Goal: Communication & Community: Participate in discussion

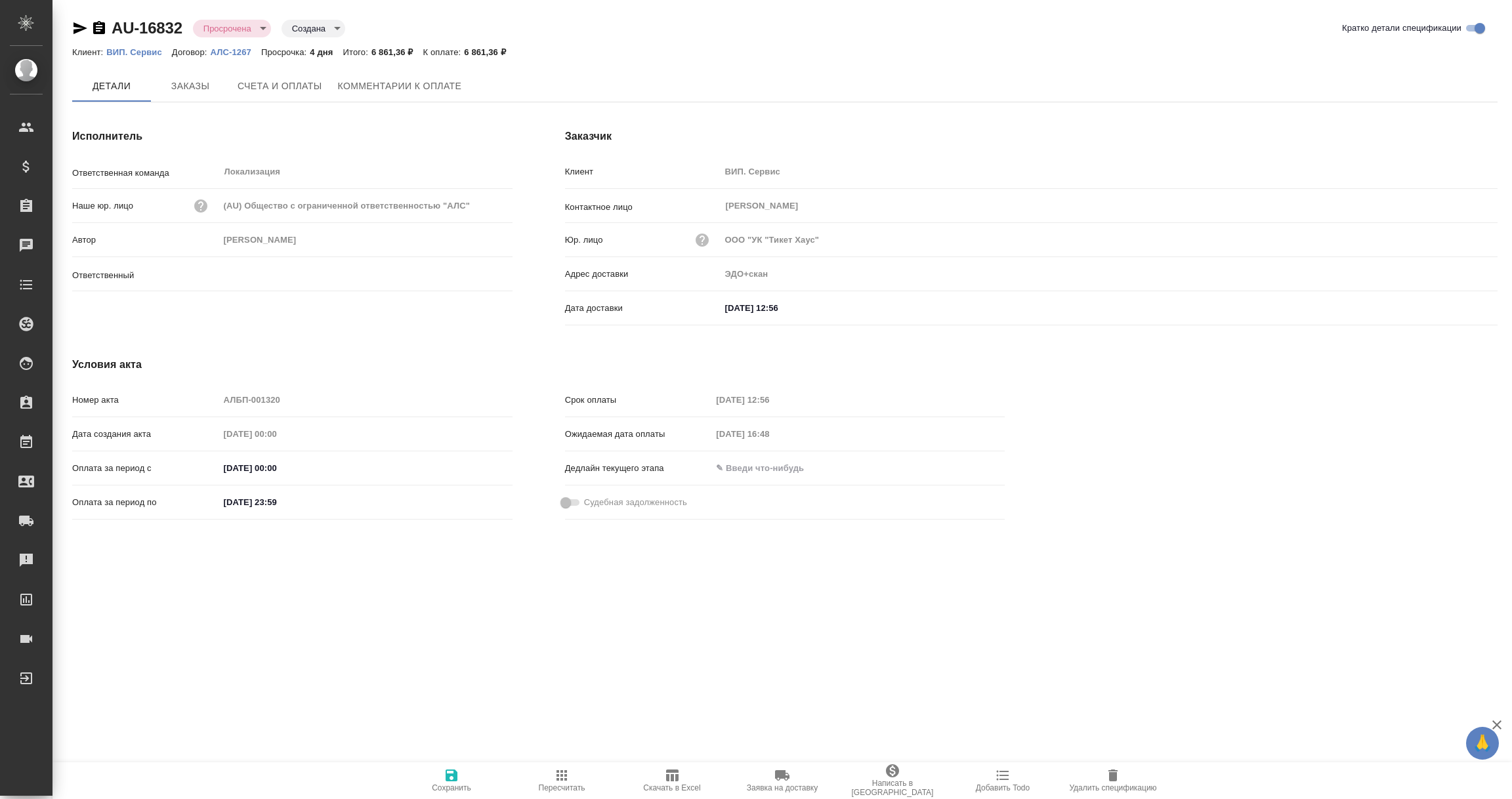
click at [399, 78] on span "Комментарии к оплате" at bounding box center [400, 86] width 124 height 16
type input "[PERSON_NAME]"
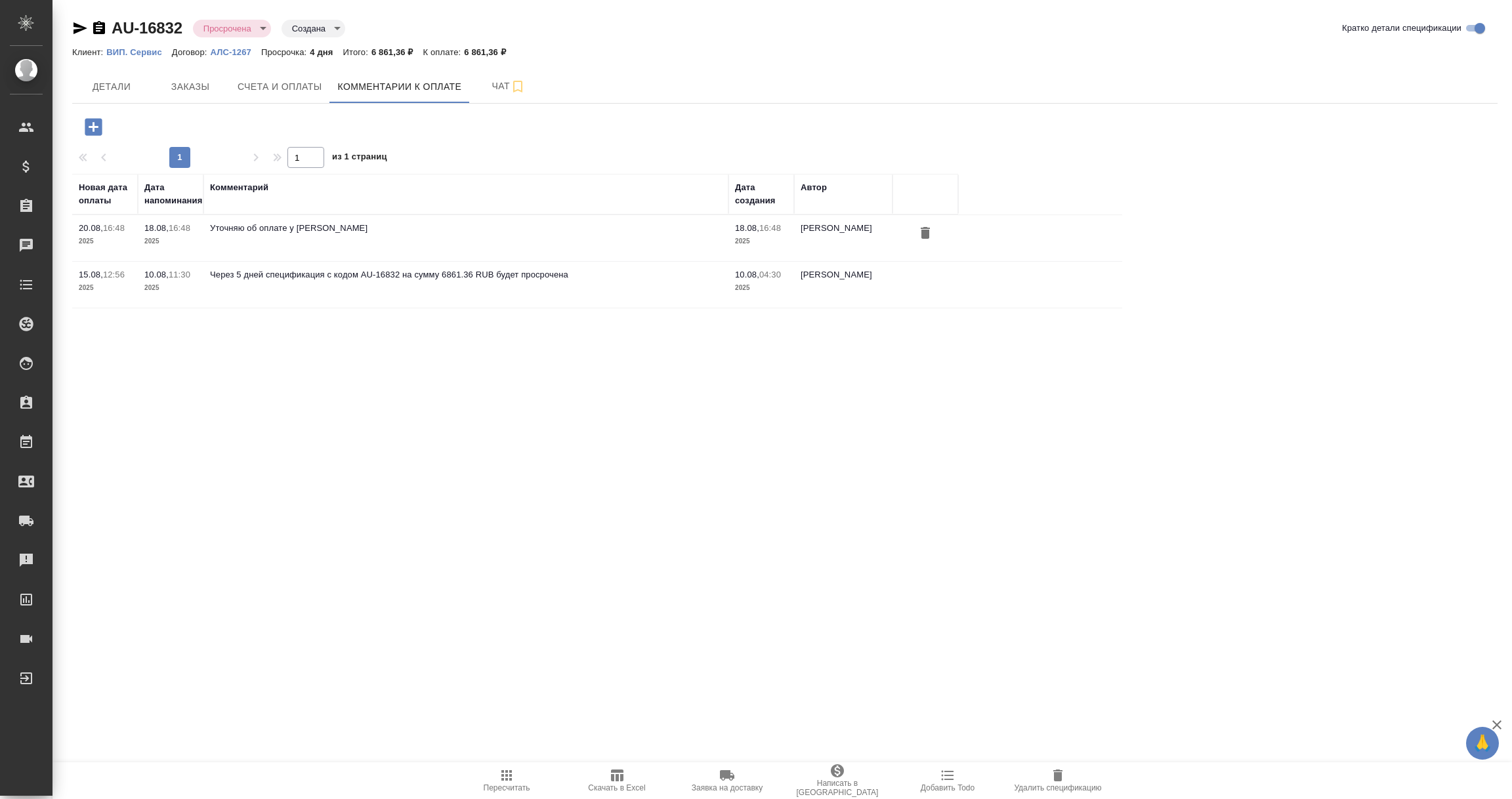
click at [96, 127] on icon "button" at bounding box center [93, 126] width 23 height 23
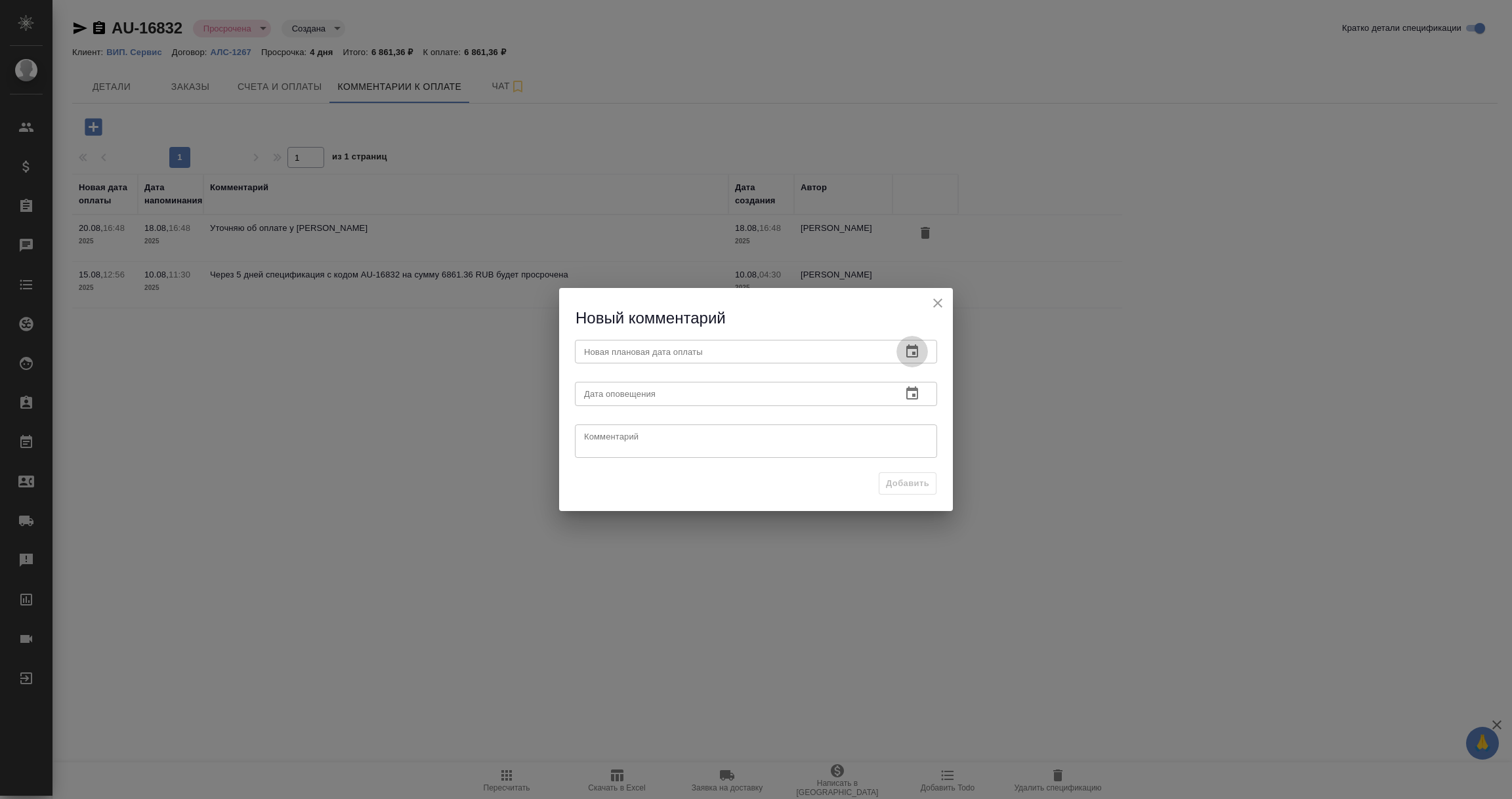
click at [915, 350] on icon "button" at bounding box center [911, 351] width 15 height 15
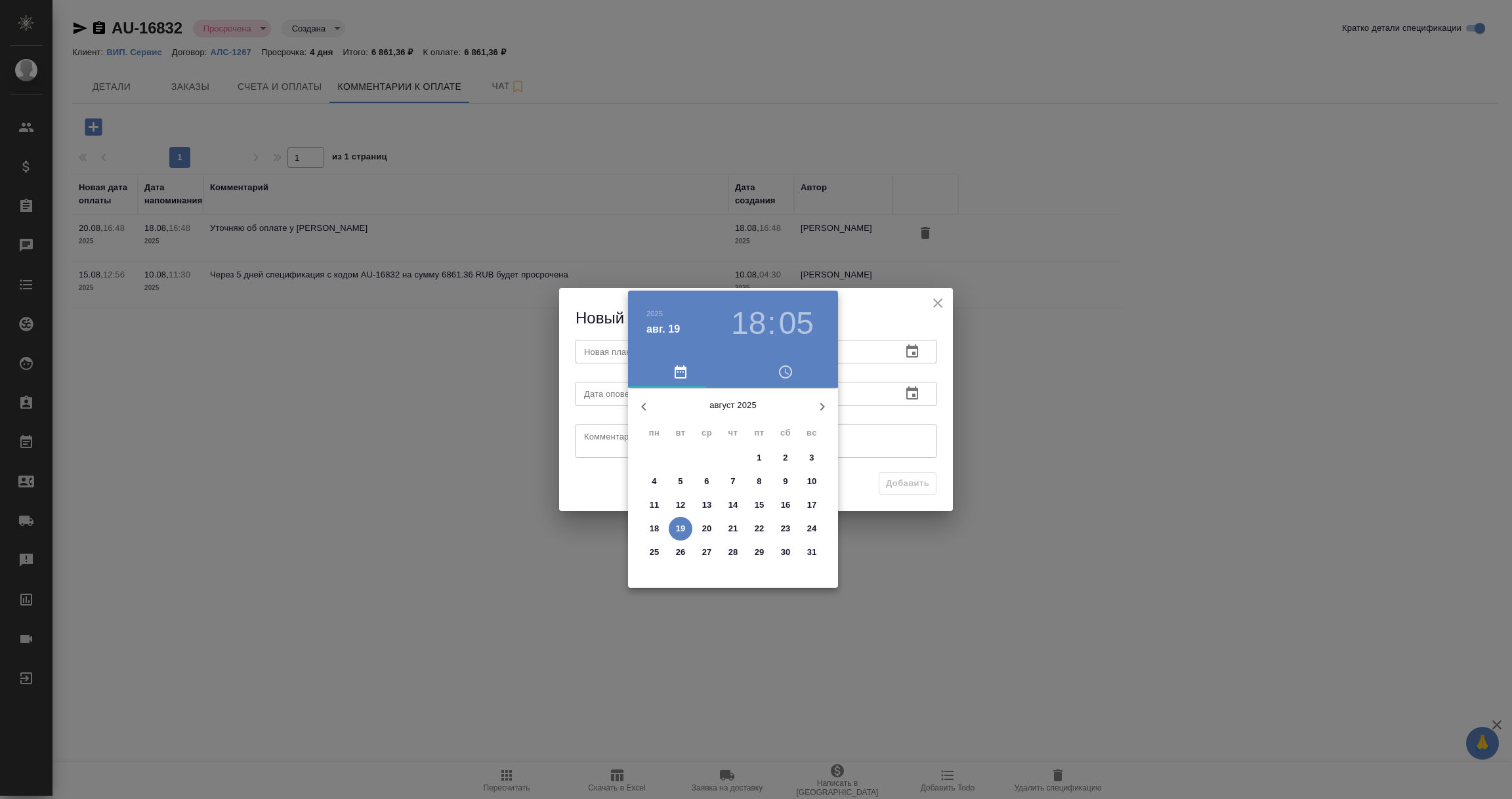
click at [754, 530] on p "22" at bounding box center [759, 529] width 10 height 13
type input "[DATE] 18:05"
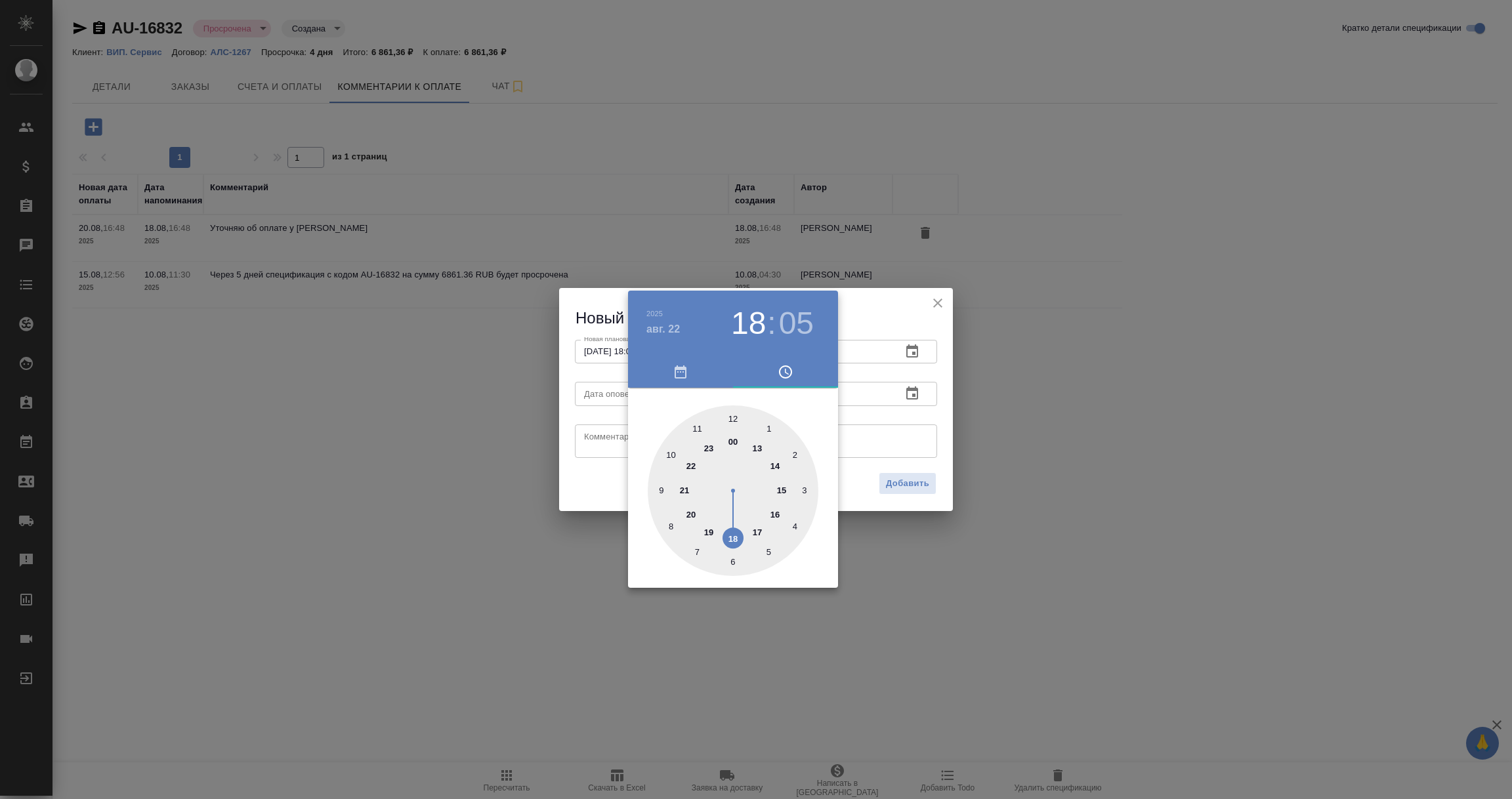
click at [893, 432] on div at bounding box center [756, 399] width 1512 height 799
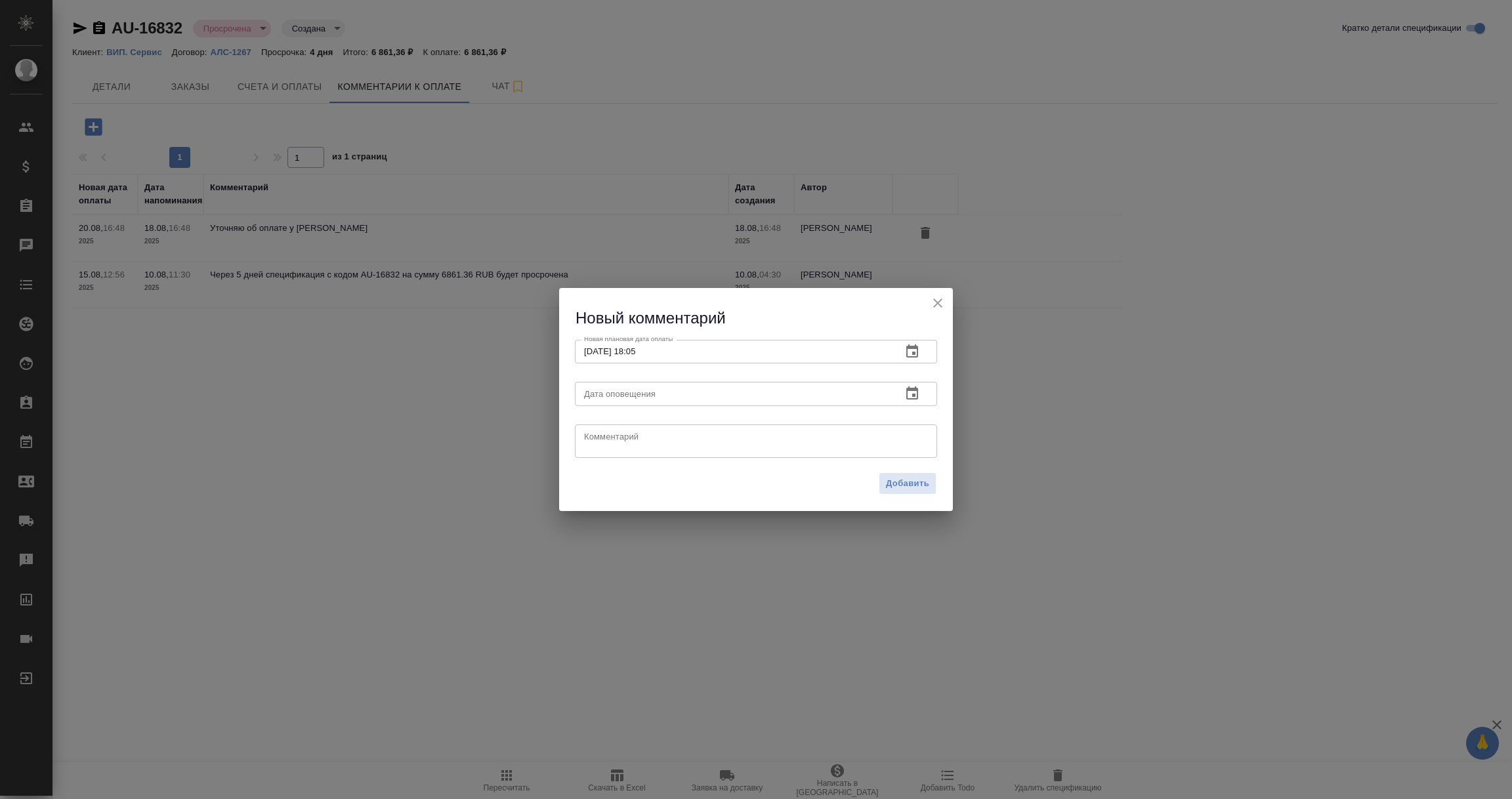
click at [910, 393] on icon "button" at bounding box center [911, 393] width 15 height 15
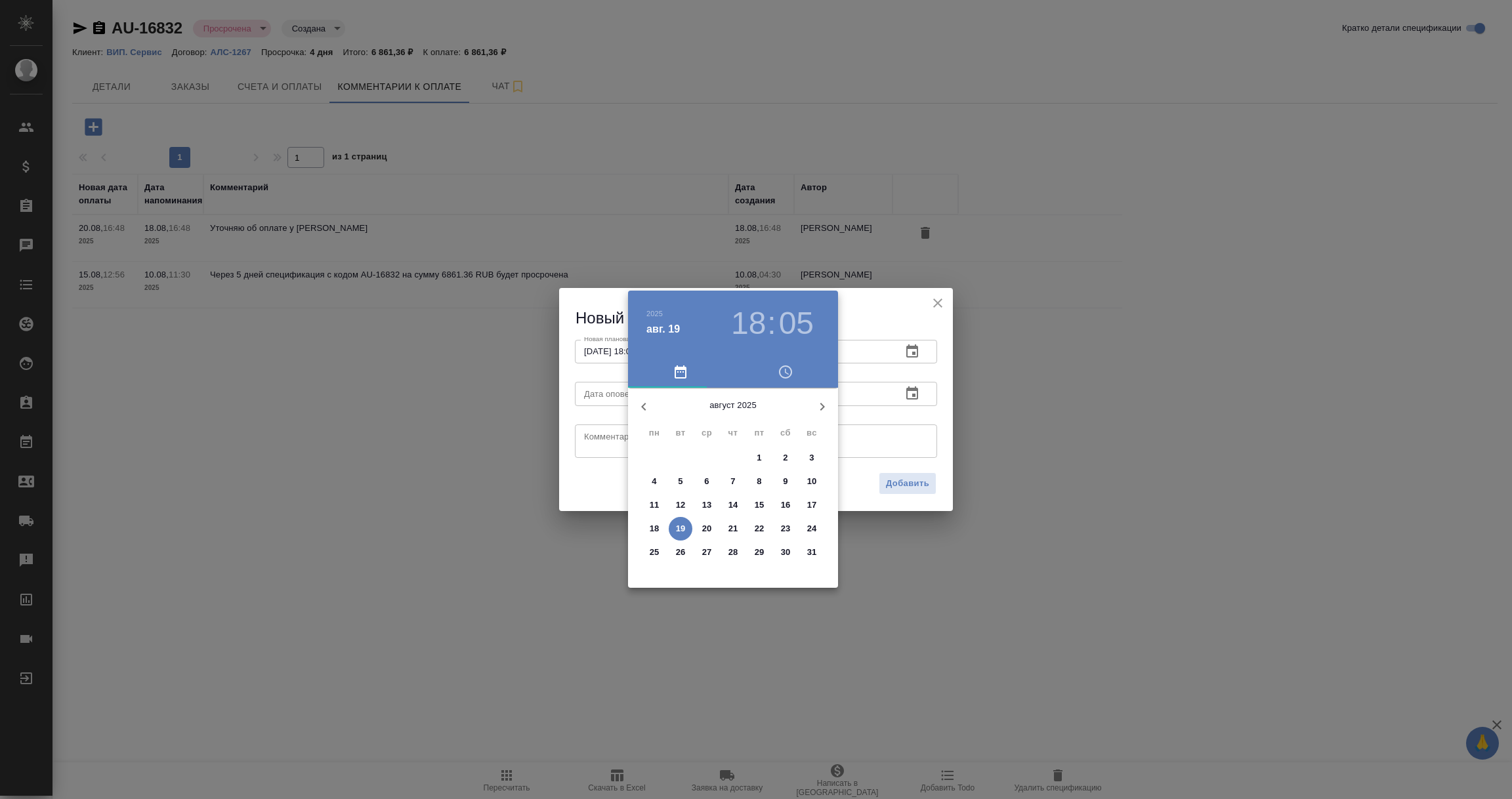
click at [680, 528] on p "19" at bounding box center [680, 529] width 10 height 13
type input "[DATE] 18:05"
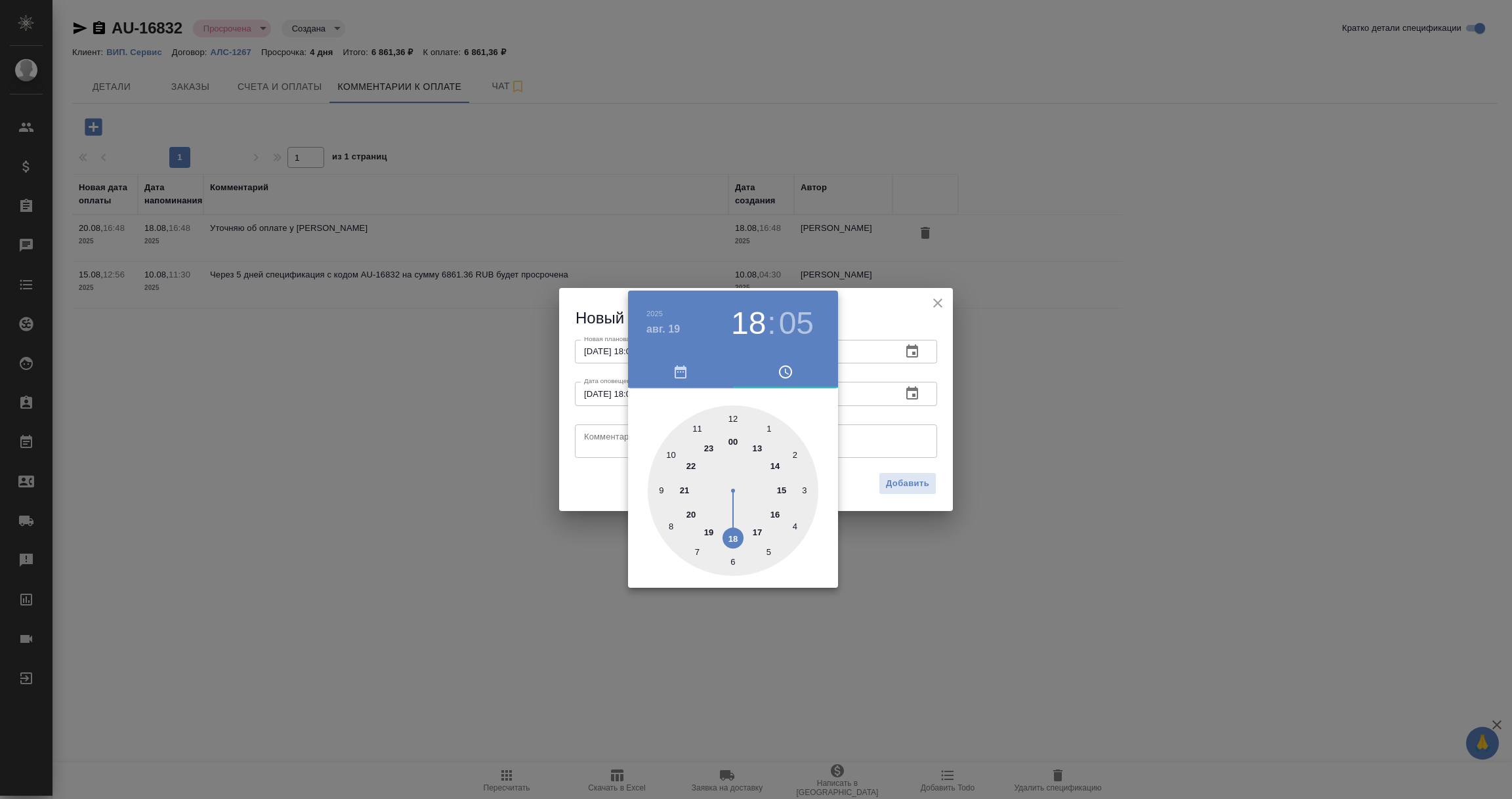
click at [593, 438] on div at bounding box center [756, 399] width 1512 height 799
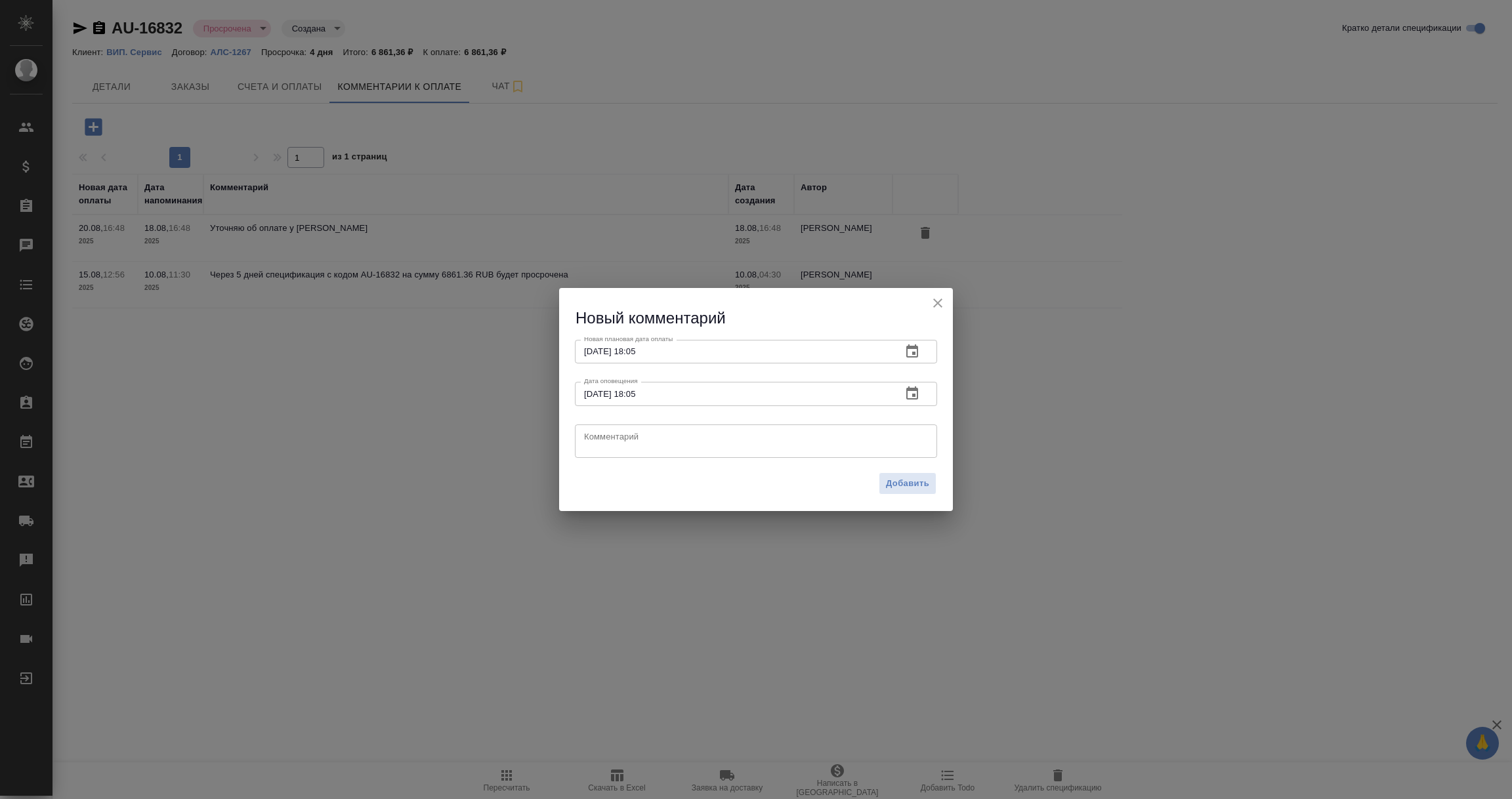
click at [593, 438] on textarea at bounding box center [756, 441] width 344 height 20
paste textarea "Коллеги, добрый день. Поставили в оплату на [DATE]."
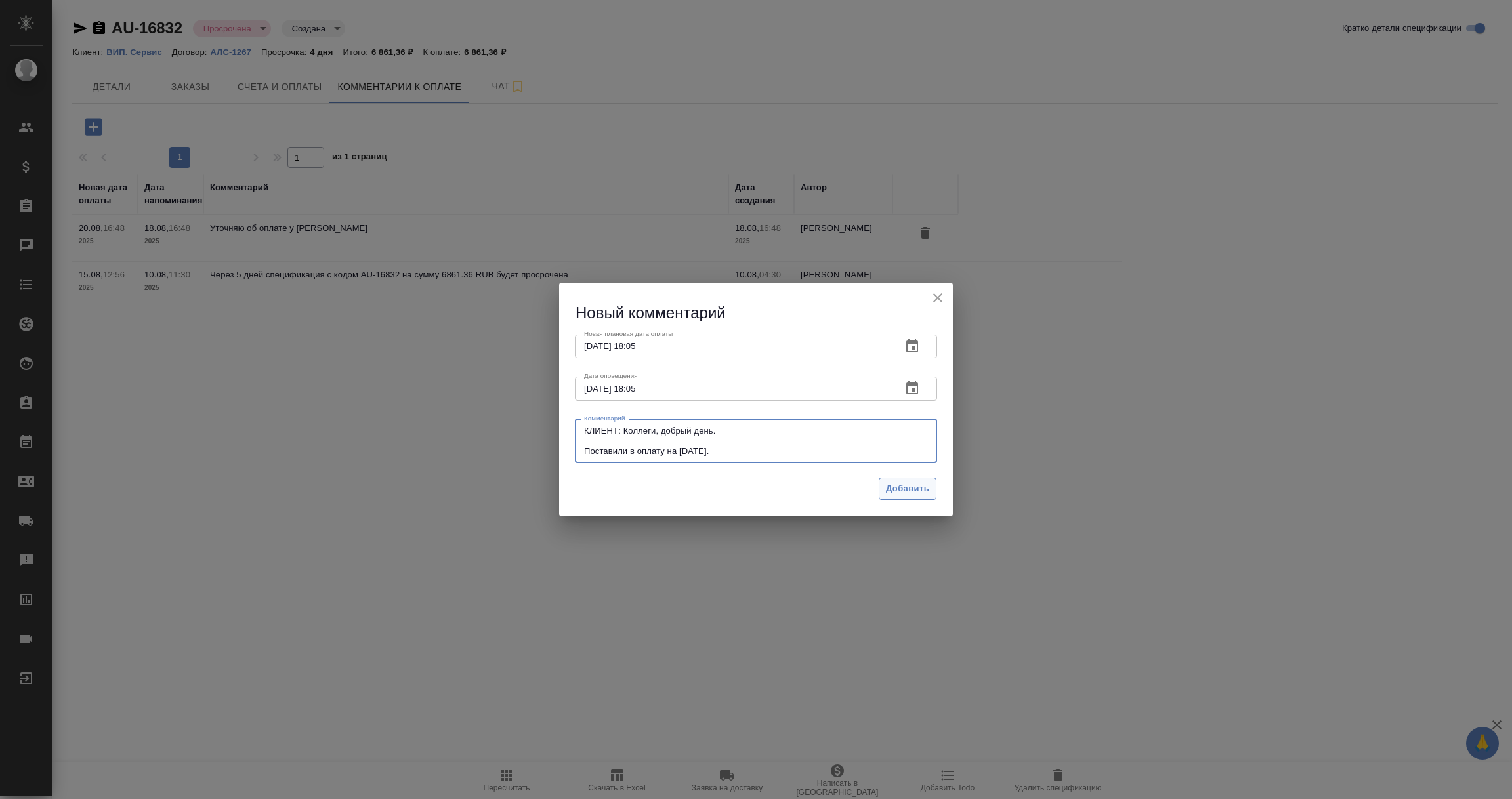
type textarea "КЛИЕНТ: Коллеги, добрый день. Поставили в оплату на [DATE]."
click at [900, 481] on span "Добавить" at bounding box center [907, 489] width 43 height 15
